Goal: Task Accomplishment & Management: Manage account settings

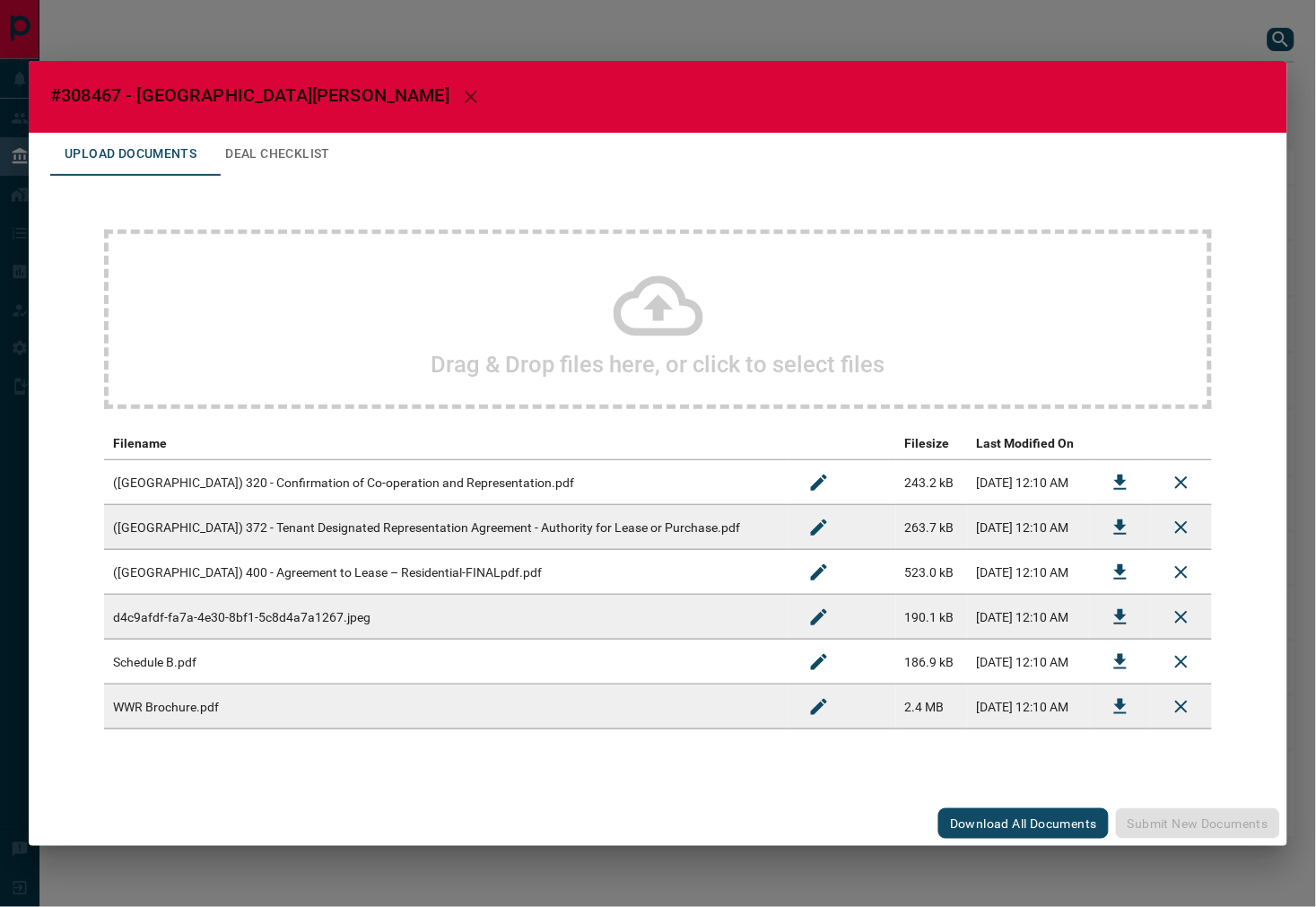
click at [83, 99] on span "#308467 - [GEOGRAPHIC_DATA][PERSON_NAME]" at bounding box center [250, 95] width 399 height 21
copy span "308467"
click at [1136, 575] on button "Download" at bounding box center [1120, 572] width 43 height 43
click at [1125, 621] on icon "Download" at bounding box center [1120, 617] width 13 height 15
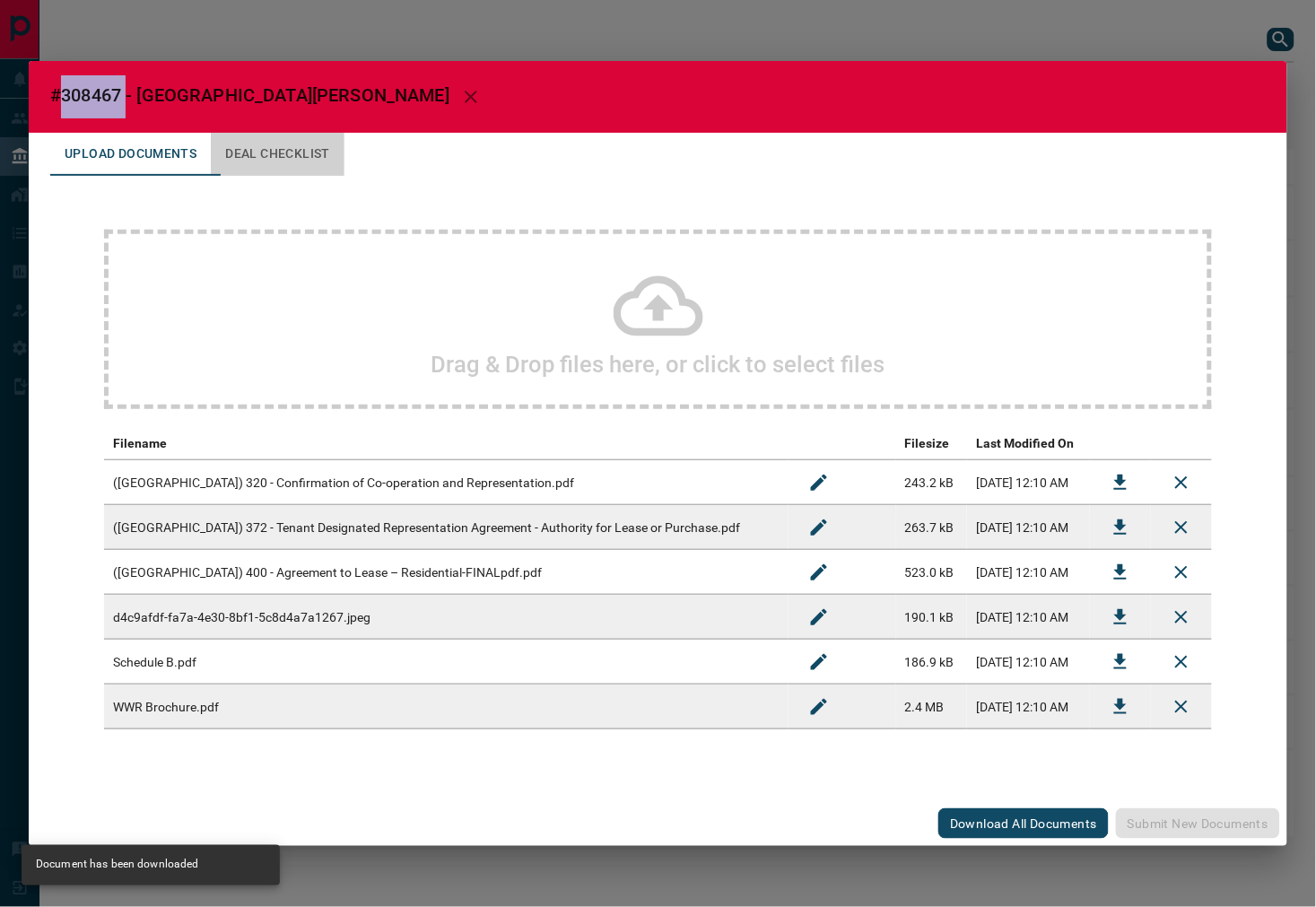
click at [276, 168] on button "Deal Checklist" at bounding box center [278, 154] width 134 height 43
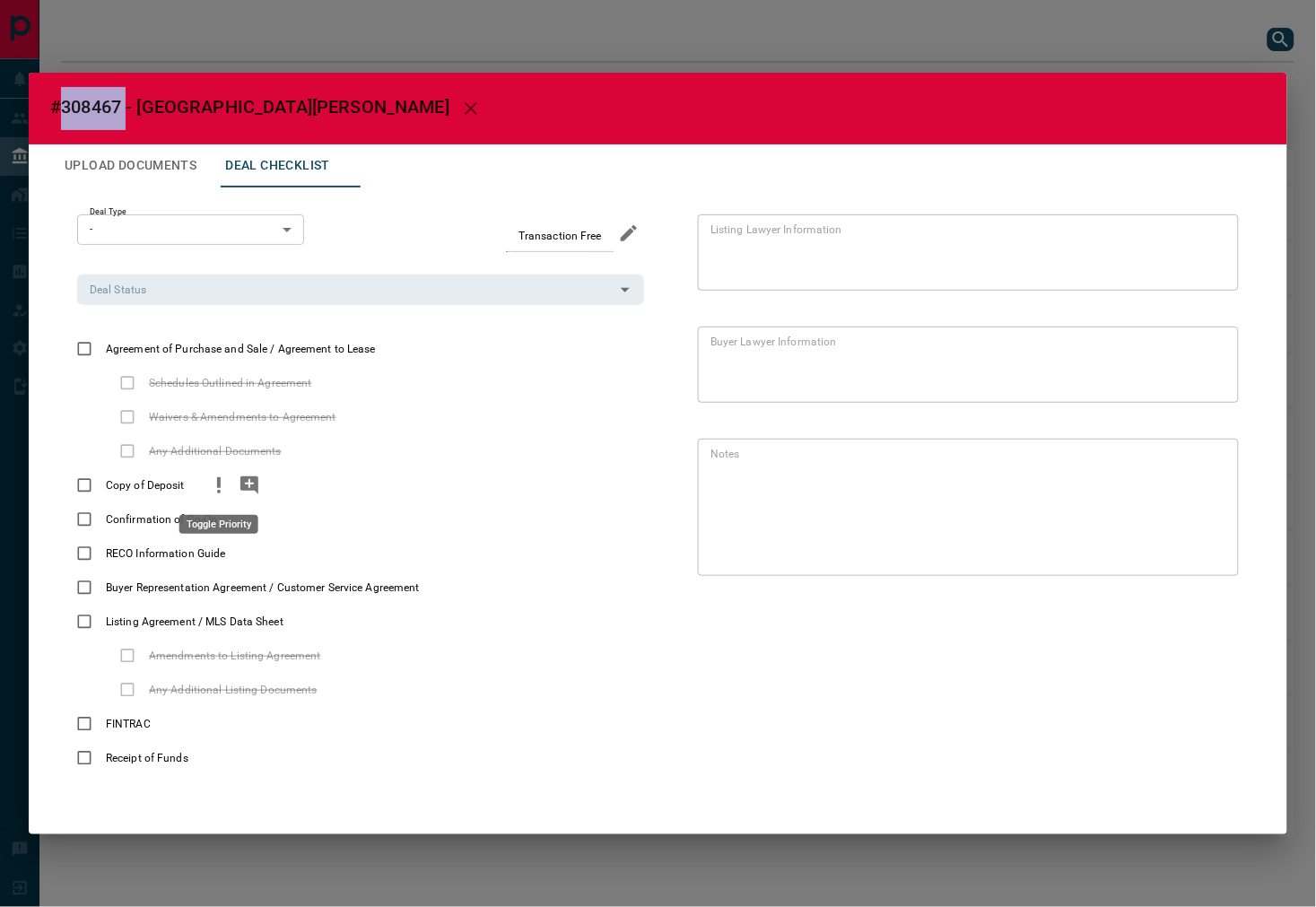
click at [211, 487] on icon "priority" at bounding box center [219, 485] width 21 height 21
click at [258, 488] on icon "add note" at bounding box center [249, 485] width 21 height 21
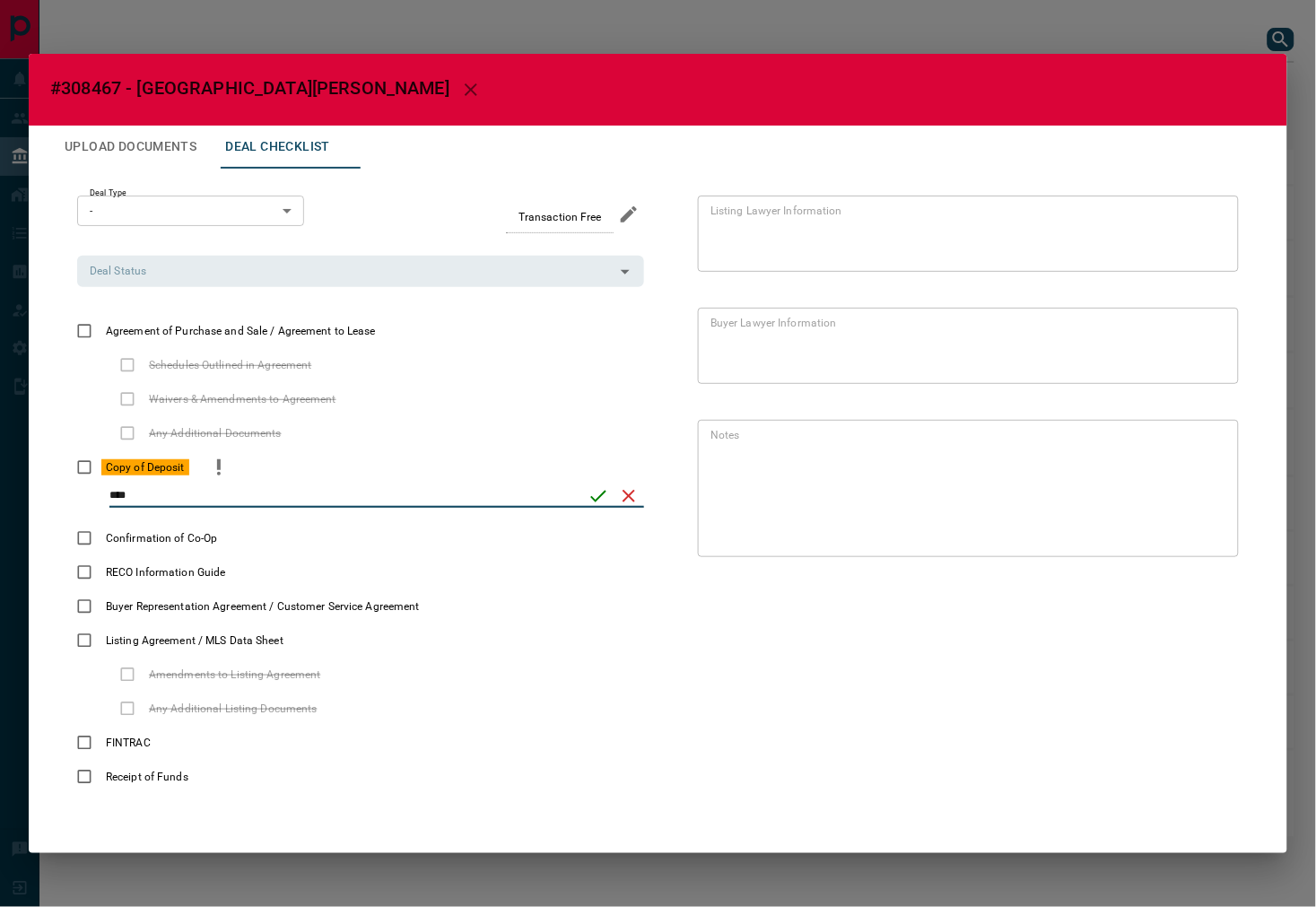
type input "****"
click at [595, 499] on icon "save" at bounding box center [598, 496] width 21 height 21
click at [194, 280] on input "Deal Status" at bounding box center [346, 271] width 527 height 19
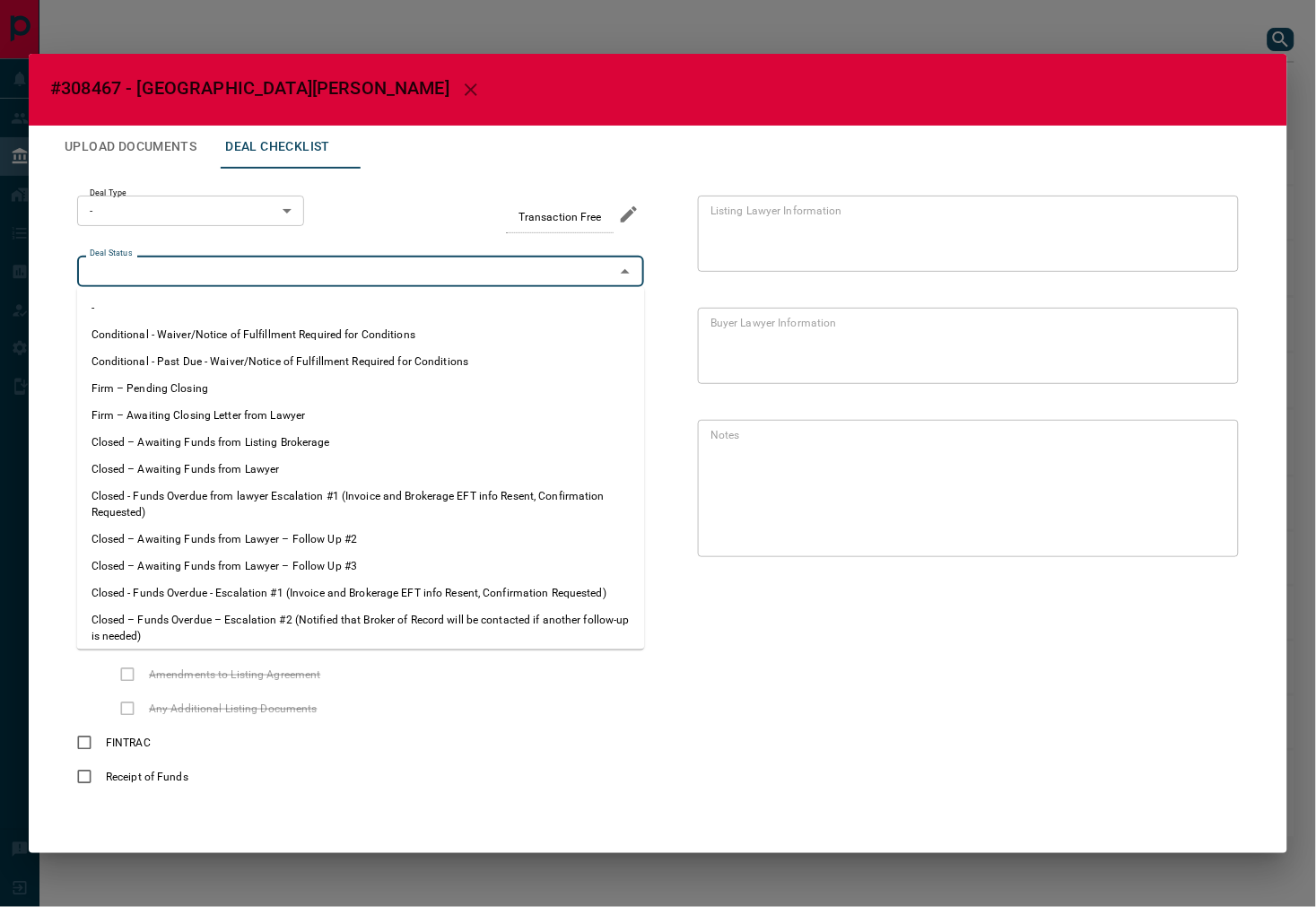
click at [199, 370] on li "Conditional - Past Due - Waiver/Notice of Fulfillment Required for Conditions" at bounding box center [361, 361] width 567 height 27
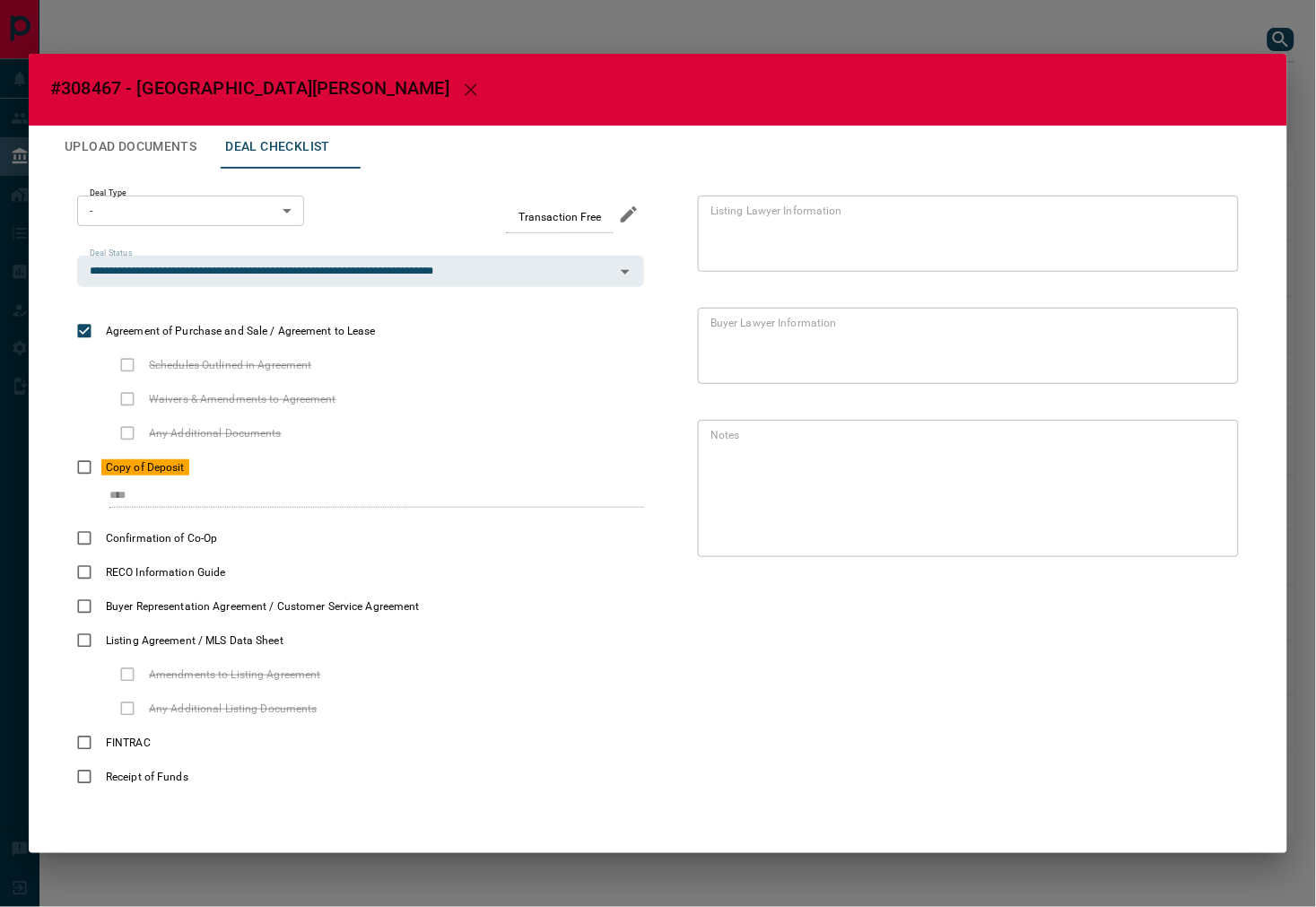
click at [209, 247] on div "**********" at bounding box center [360, 241] width 566 height 91
click at [204, 272] on input "**********" at bounding box center [346, 271] width 527 height 19
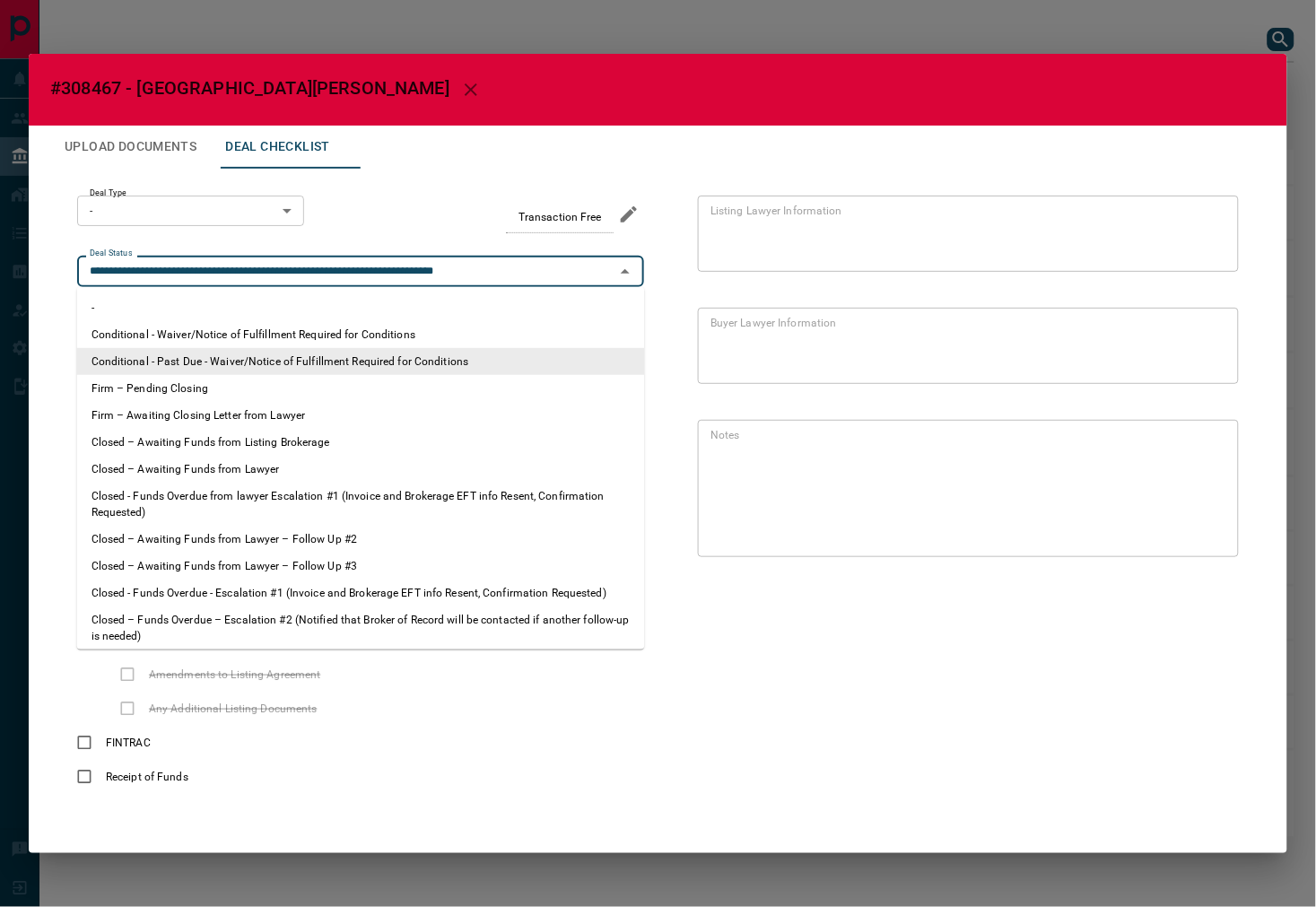
drag, startPoint x: 181, startPoint y: 378, endPoint x: 227, endPoint y: 222, distance: 162.6
click at [181, 378] on li "Firm – Pending Closing" at bounding box center [361, 388] width 567 height 27
type input "**********"
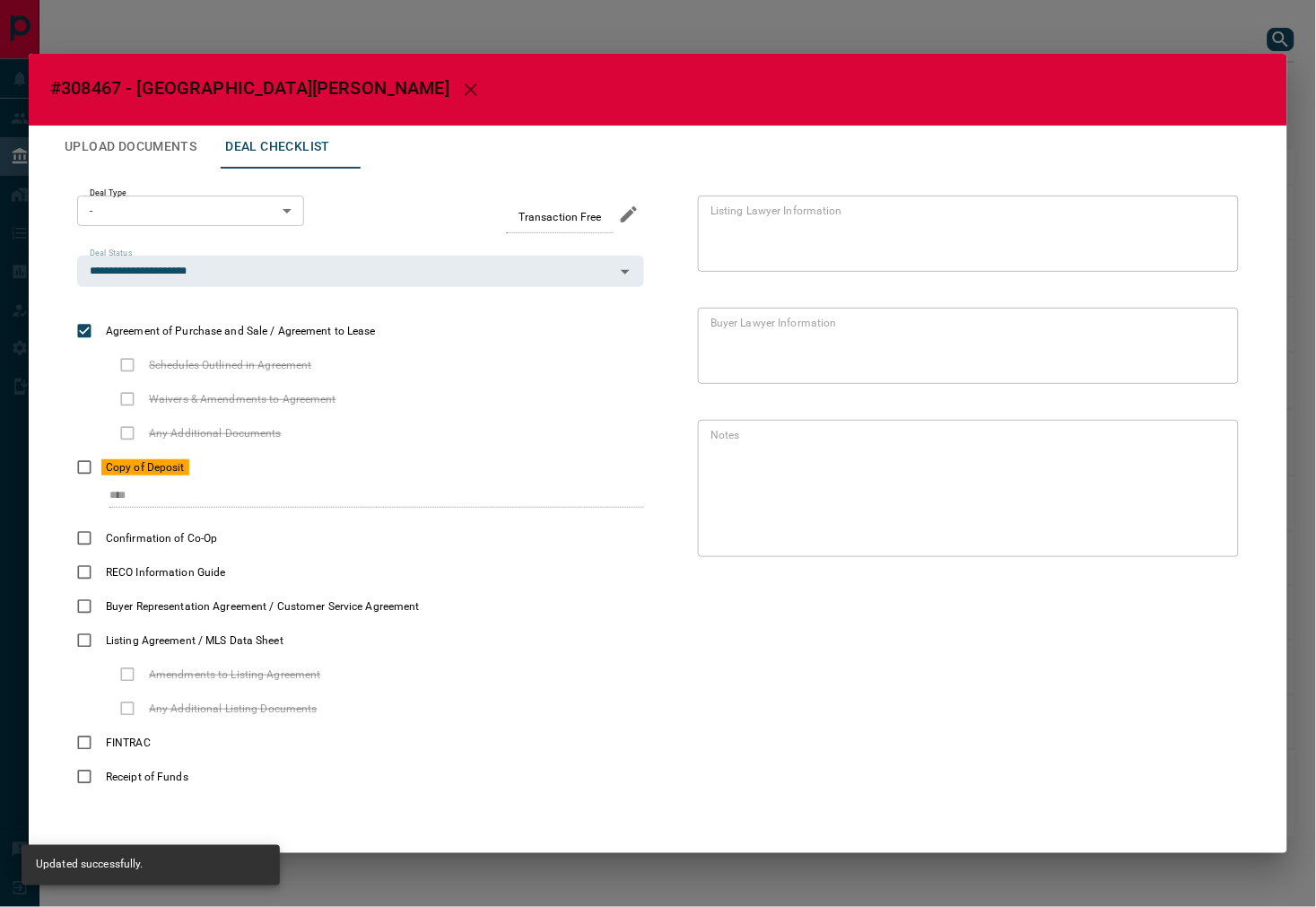
click at [244, 221] on body "Lead Transfers Leads Deals Listings Campaigns Quota Rules Agent Quotas Admin Mo…" at bounding box center [658, 427] width 1316 height 855
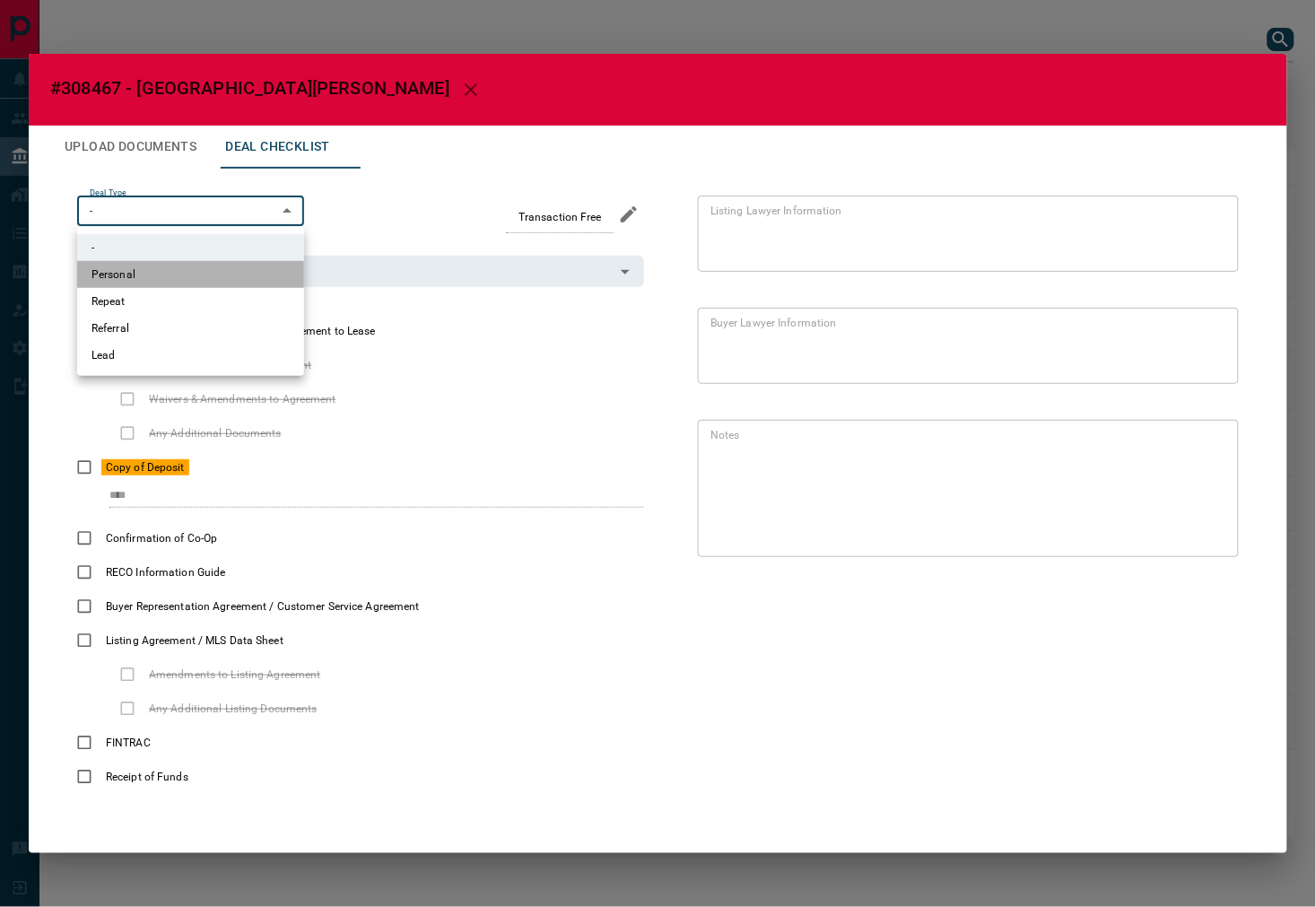
click at [177, 275] on li "Personal" at bounding box center [191, 275] width 227 height 27
type input "*"
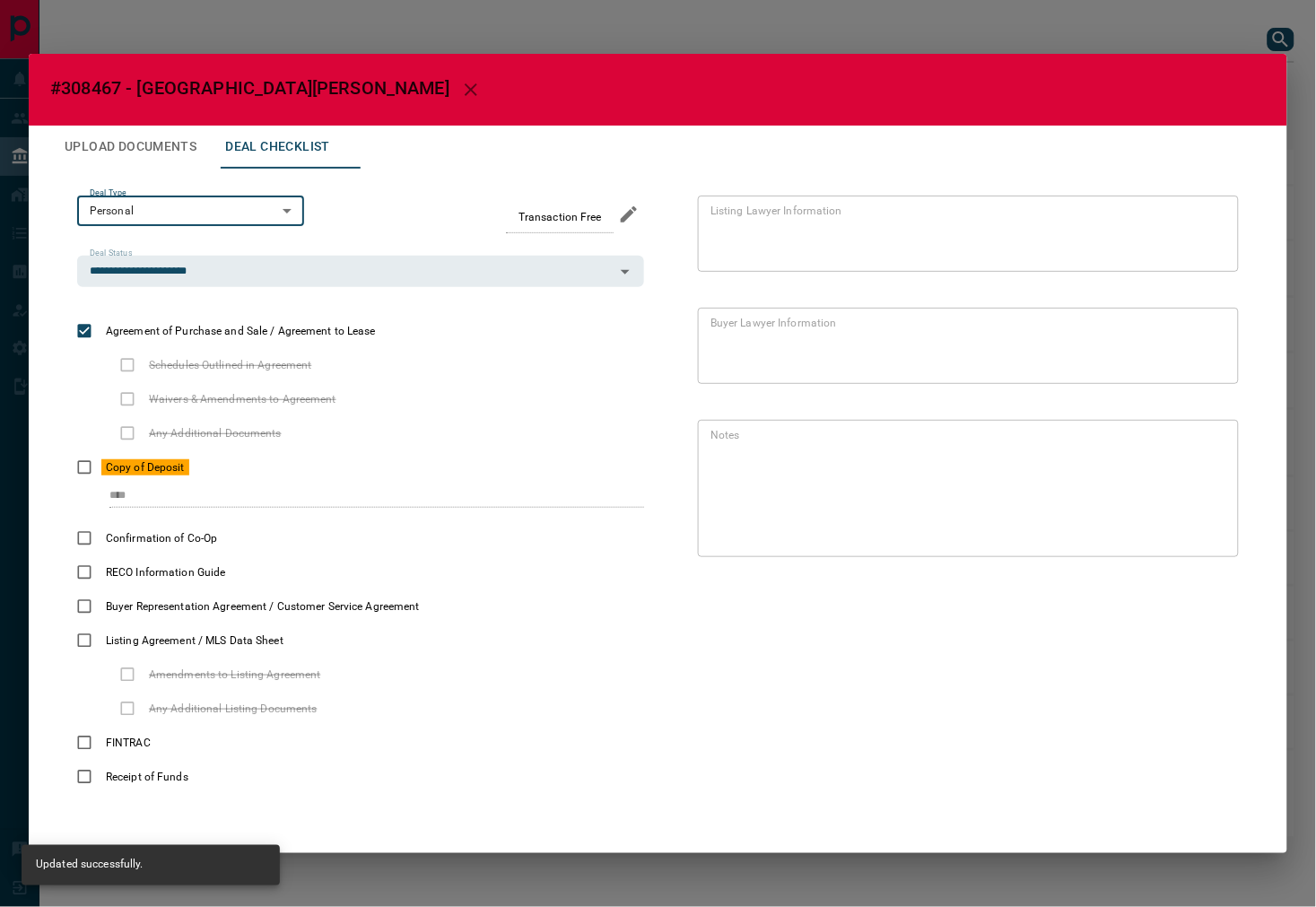
click at [117, 154] on button "Upload Documents" at bounding box center [131, 147] width 161 height 43
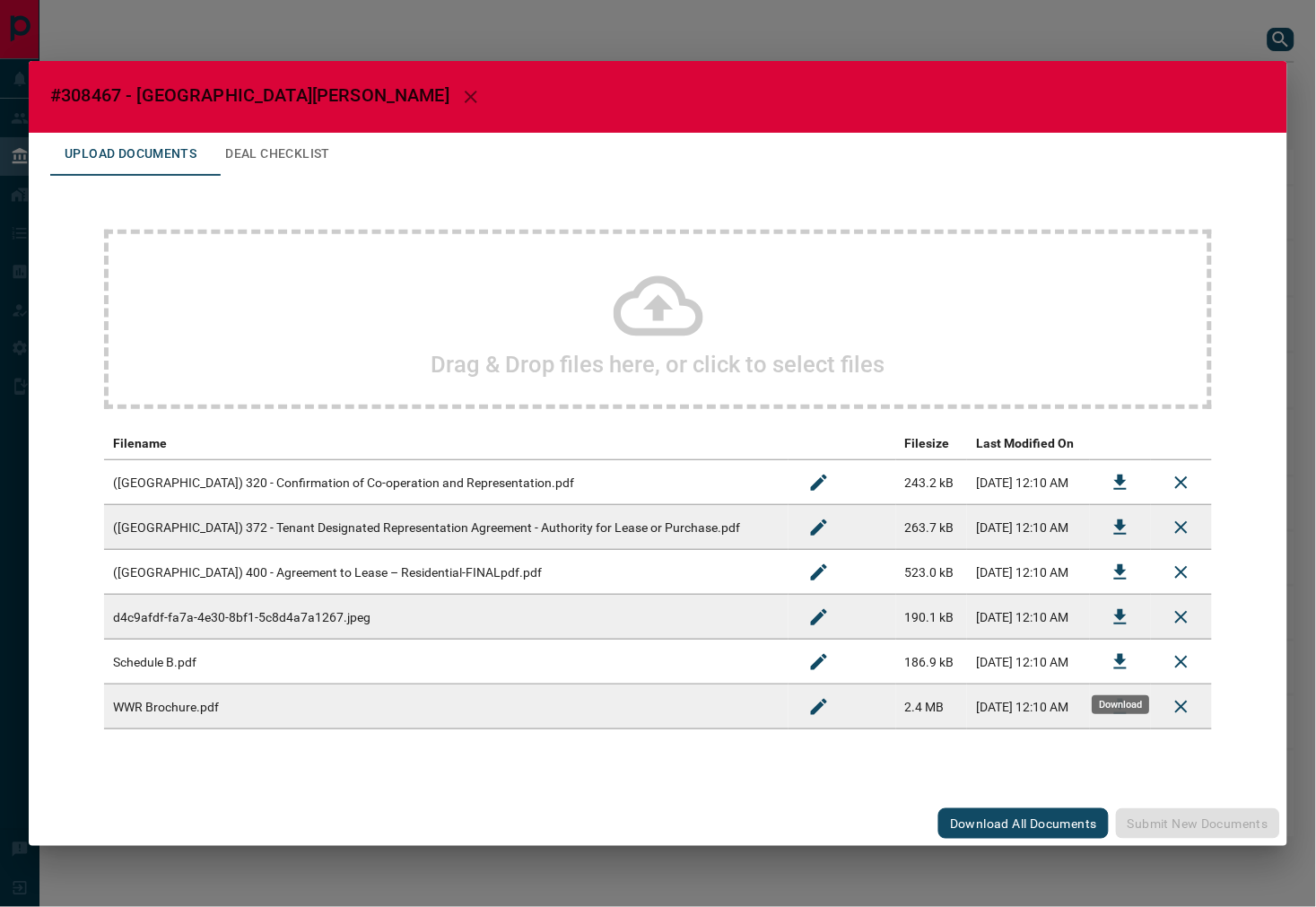
click at [1128, 670] on icon "Download" at bounding box center [1120, 662] width 21 height 21
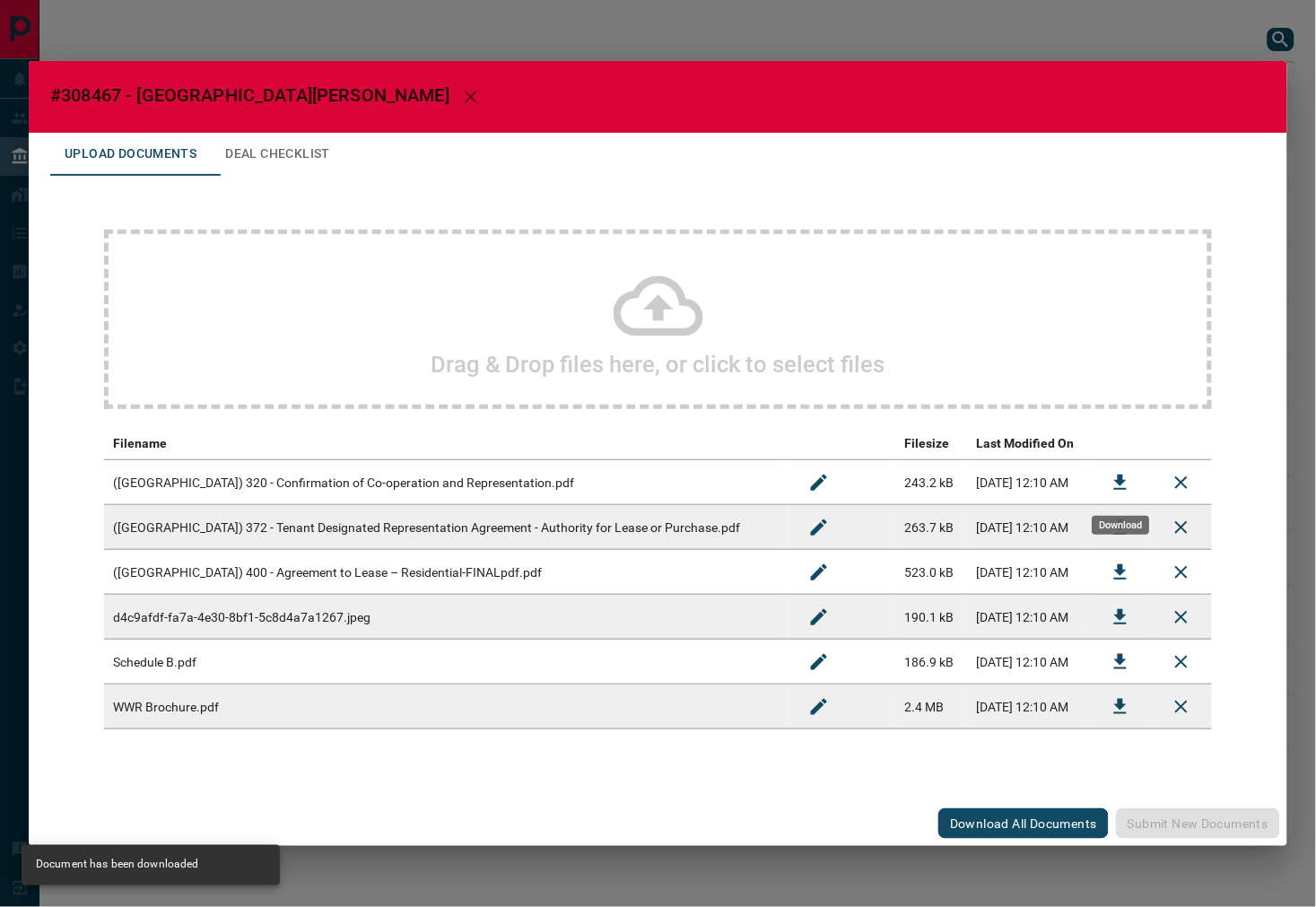
click at [1106, 472] on button "Download" at bounding box center [1120, 482] width 43 height 43
click at [1128, 511] on button "Download" at bounding box center [1120, 527] width 43 height 43
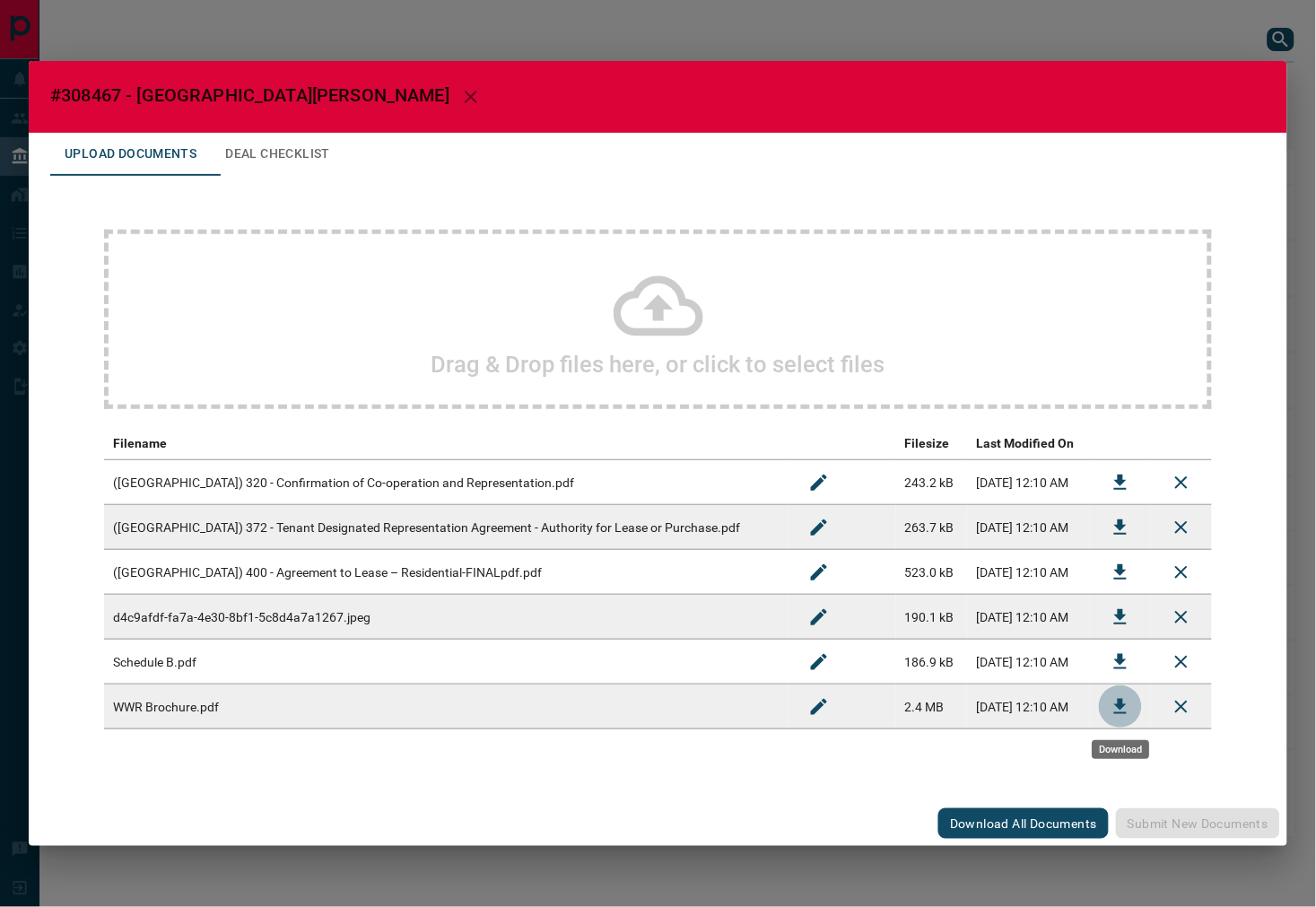
click at [1106, 702] on button "Download" at bounding box center [1120, 707] width 43 height 43
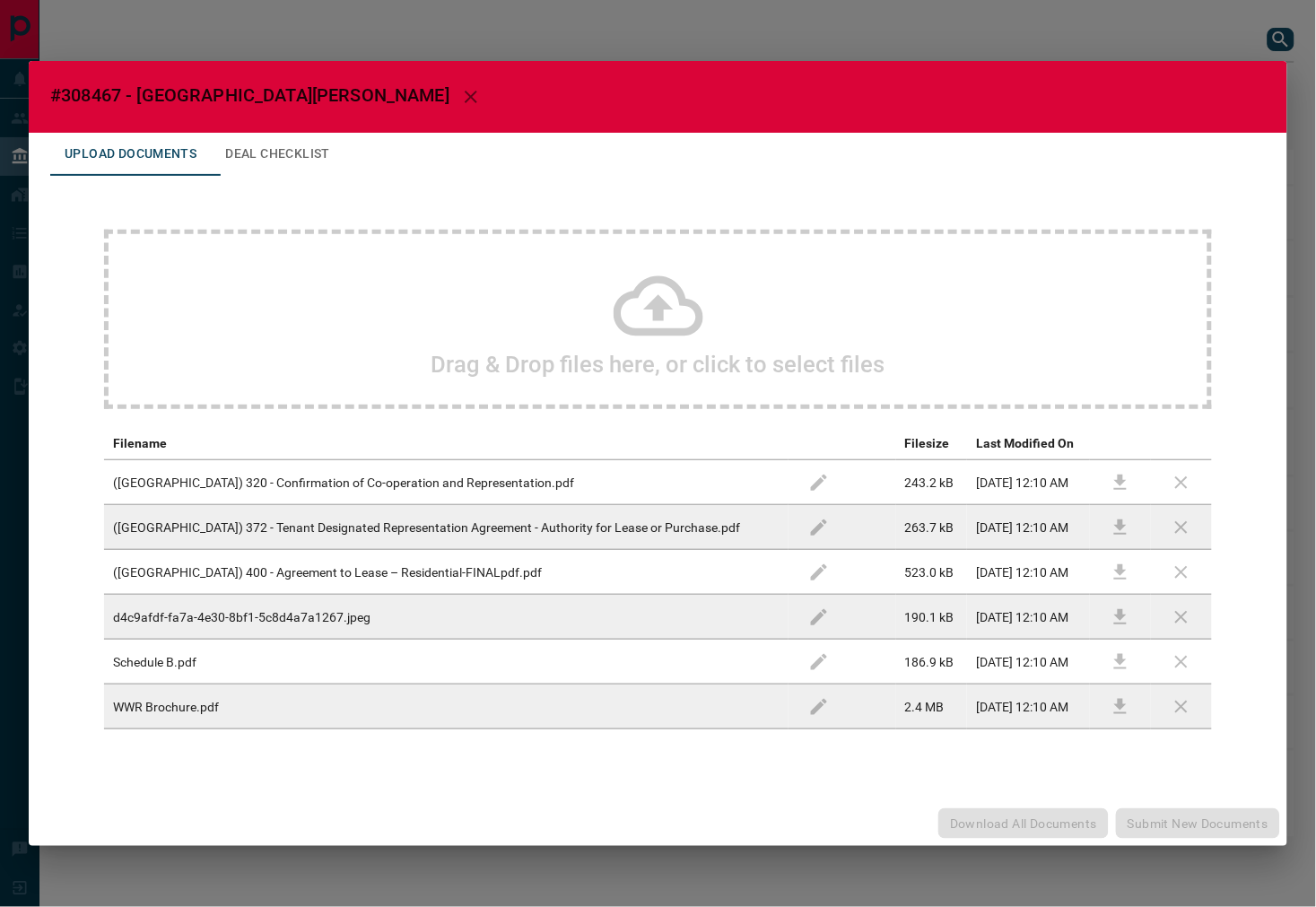
click at [283, 162] on button "Deal Checklist" at bounding box center [278, 154] width 134 height 43
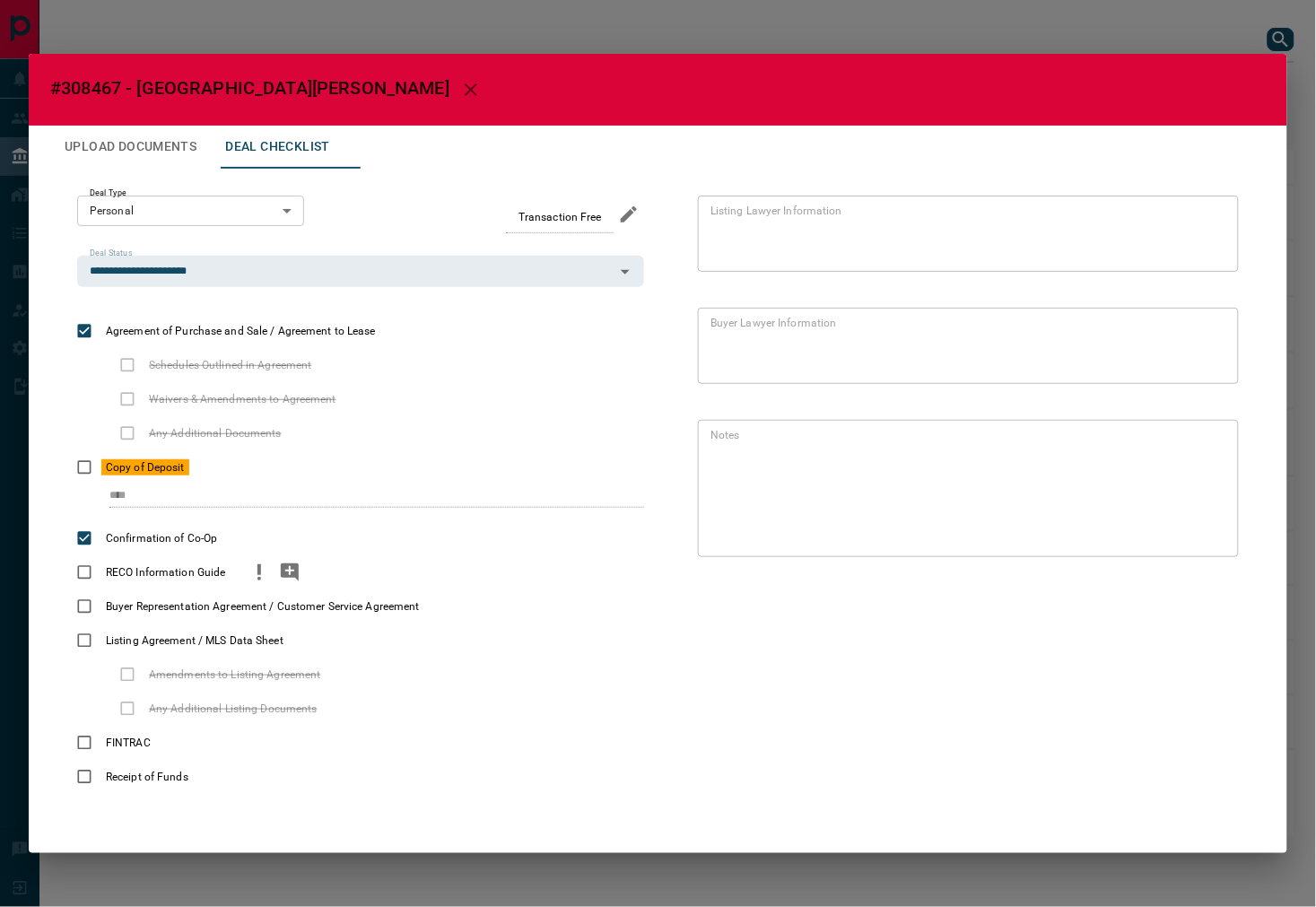
click at [102, 578] on span "RECO Information Guide" at bounding box center [166, 572] width 128 height 16
click at [468, 599] on button "priority" at bounding box center [453, 606] width 30 height 34
click at [101, 180] on div "**********" at bounding box center [658, 494] width 1215 height 651
click at [117, 156] on button "Upload Documents" at bounding box center [131, 147] width 161 height 43
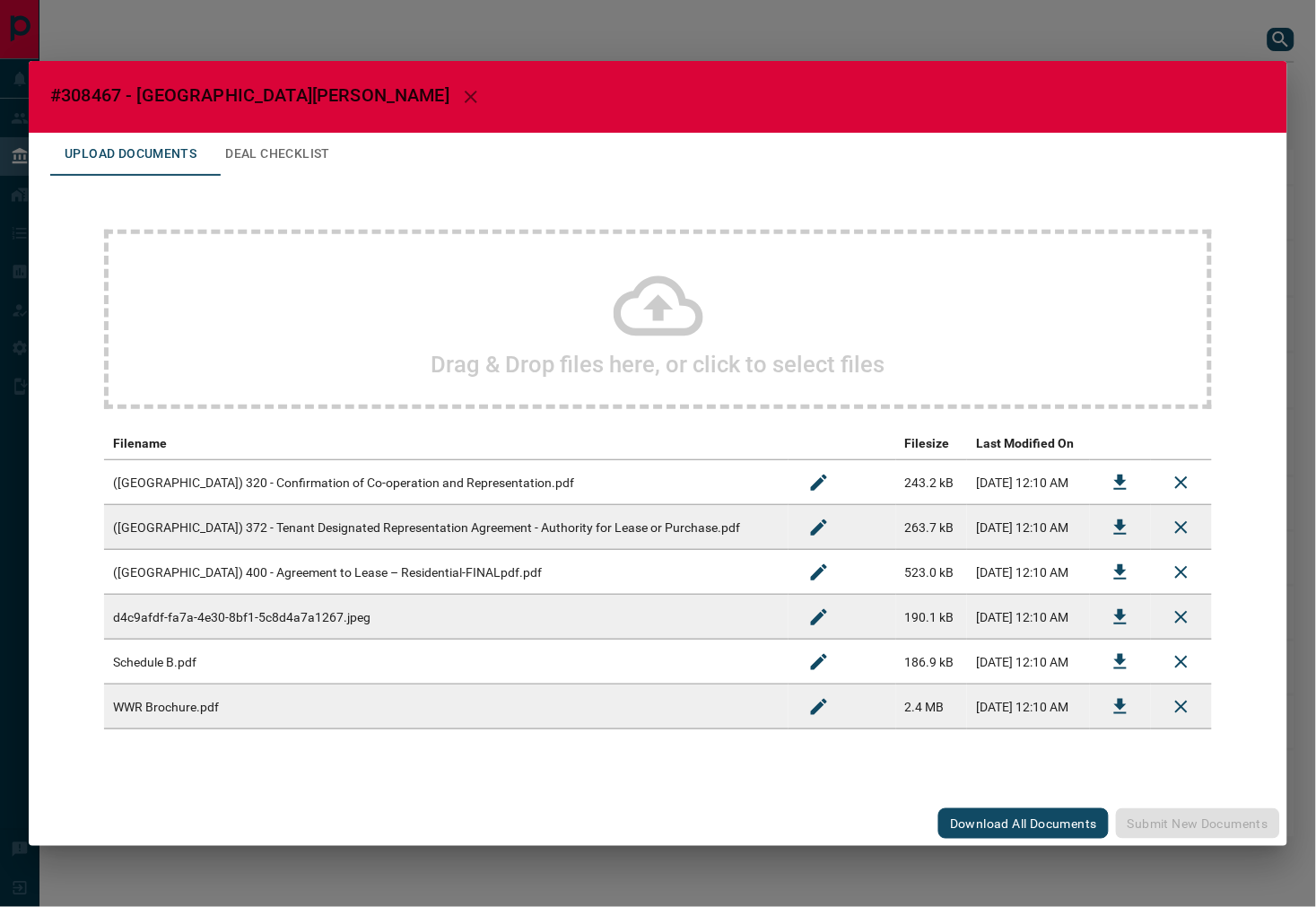
click at [217, 309] on div "Drag & Drop files here, or click to select files" at bounding box center [658, 318] width 1108 height 179
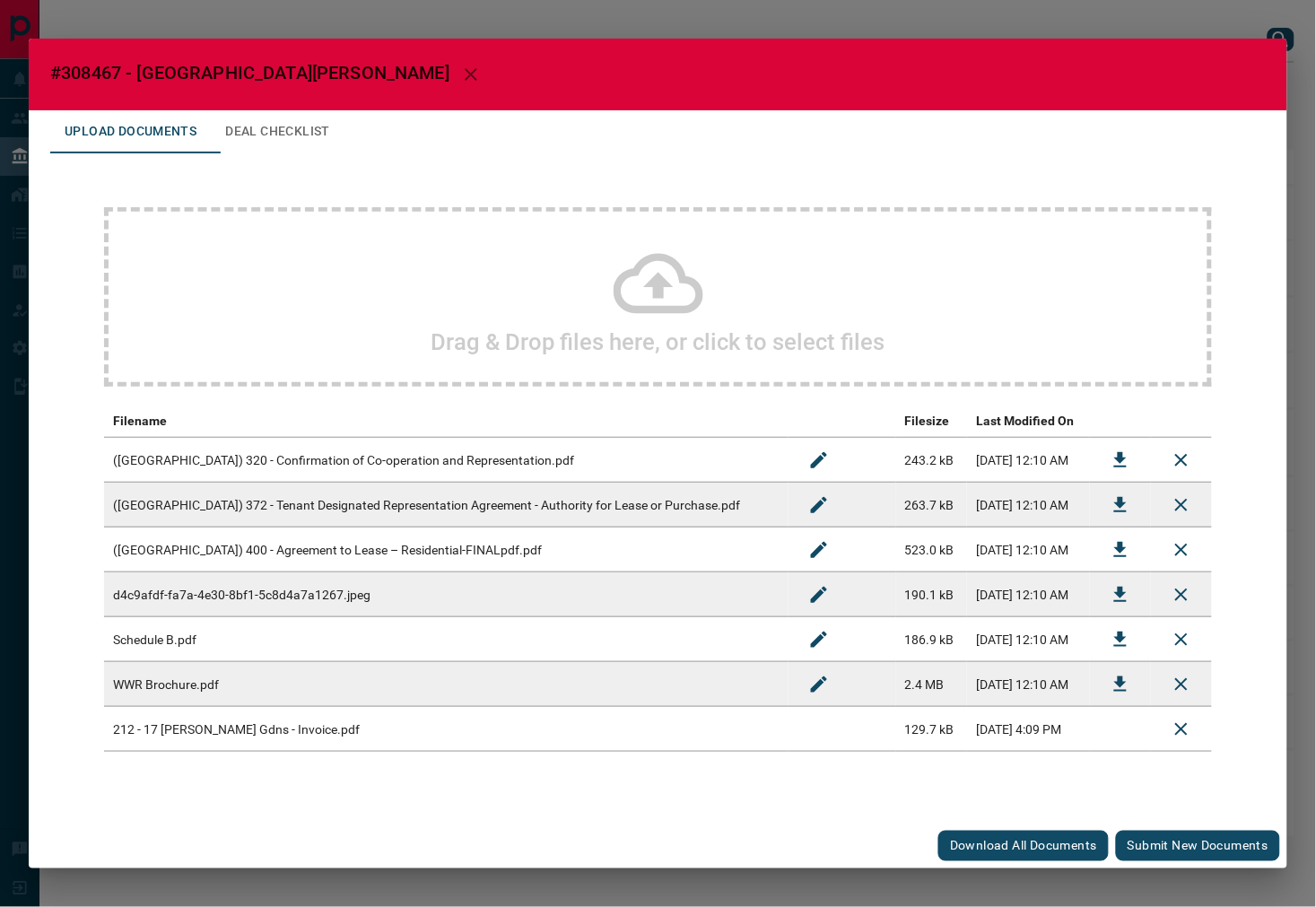
click at [1182, 836] on button "Submit new documents" at bounding box center [1198, 845] width 165 height 30
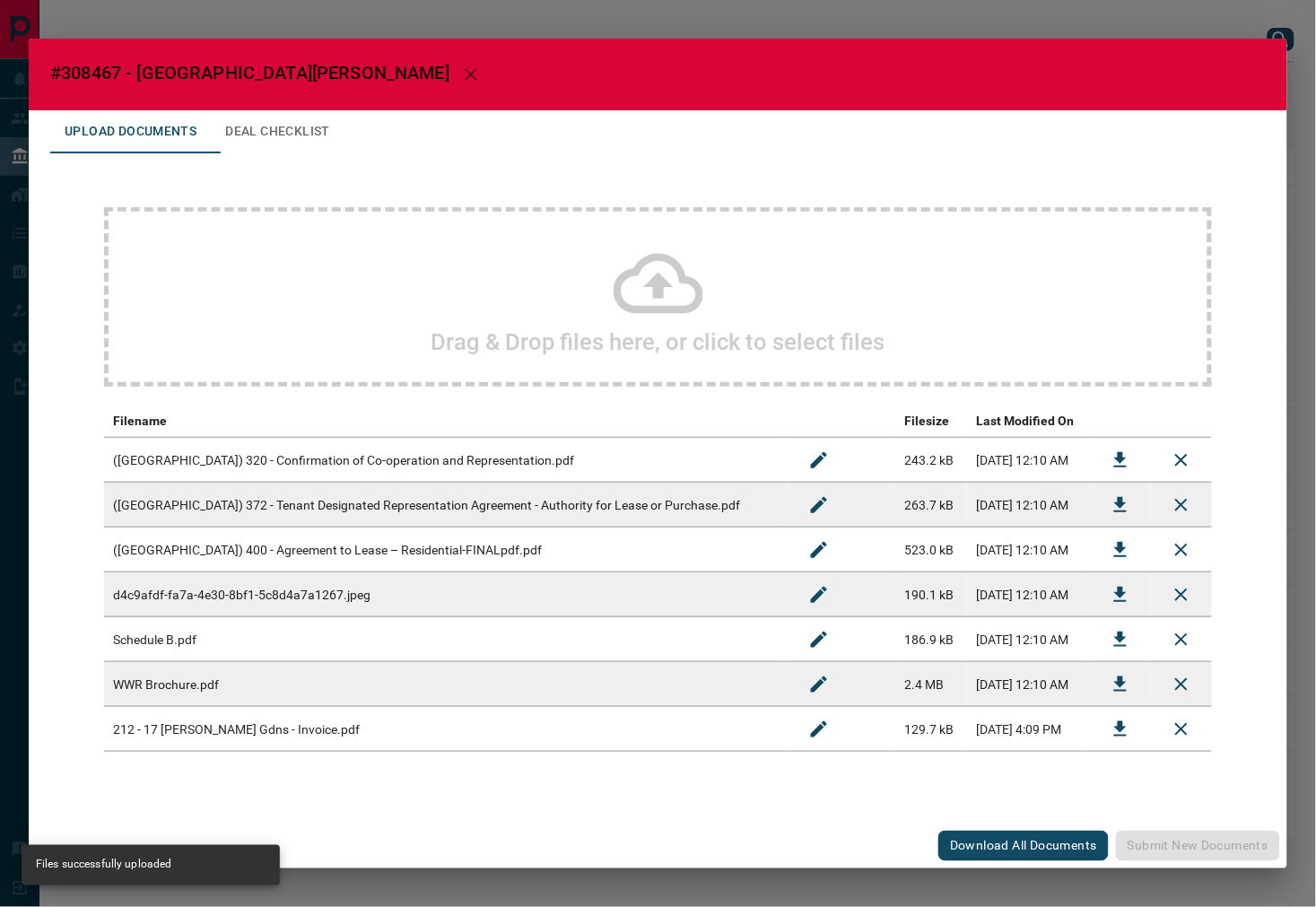
click at [298, 120] on button "Deal Checklist" at bounding box center [278, 132] width 134 height 43
